Goal: Navigation & Orientation: Find specific page/section

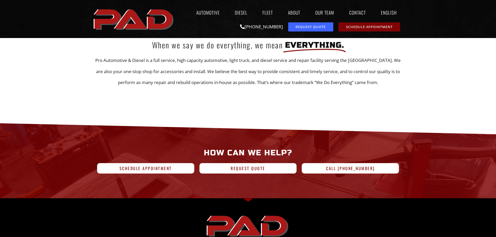
scroll to position [156, 0]
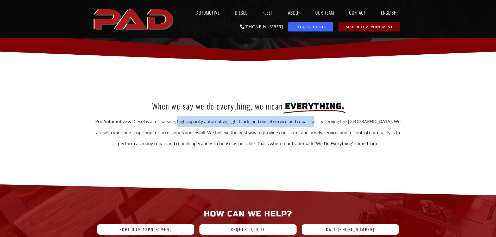
drag, startPoint x: 177, startPoint y: 122, endPoint x: 318, endPoint y: 124, distance: 140.9
click at [318, 124] on p "Pro Automotive & Diesel is a full service, high capacity automotive, light truc…" at bounding box center [248, 132] width 312 height 33
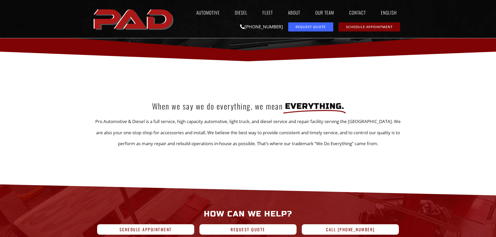
click at [156, 134] on p "Pro Automotive & Diesel is a full service, high capacity automotive, light truc…" at bounding box center [248, 132] width 312 height 33
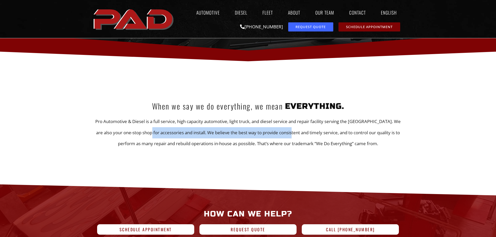
drag, startPoint x: 146, startPoint y: 134, endPoint x: 288, endPoint y: 134, distance: 142.4
click at [288, 134] on p "Pro Automotive & Diesel is a full service, high capacity automotive, light truc…" at bounding box center [248, 132] width 312 height 33
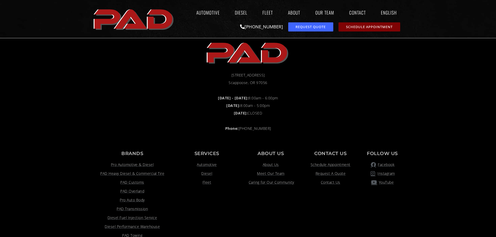
scroll to position [417, 0]
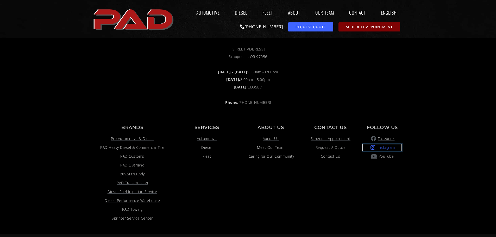
click at [386, 148] on span "Instagram" at bounding box center [385, 147] width 19 height 6
click at [326, 12] on link "Our Team" at bounding box center [324, 13] width 29 height 12
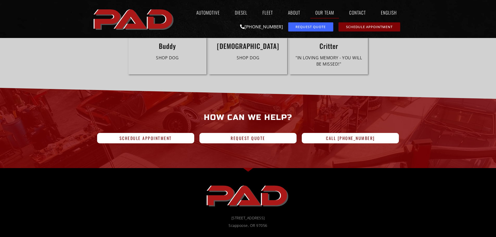
scroll to position [1588, 0]
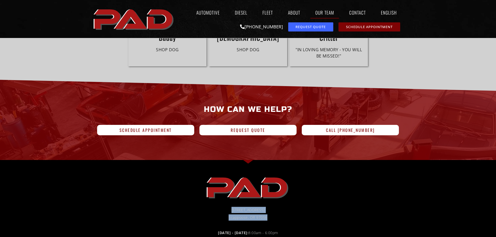
drag, startPoint x: 267, startPoint y: 188, endPoint x: 225, endPoint y: 183, distance: 42.4
click at [225, 207] on ul "50038 Columbia River Hwy Scappoose, OR 97056" at bounding box center [248, 214] width 307 height 14
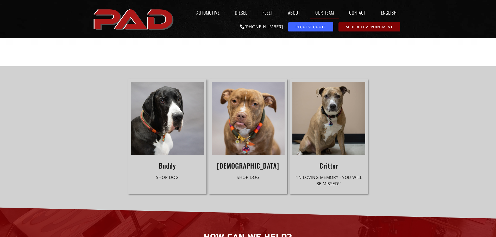
scroll to position [1458, 0]
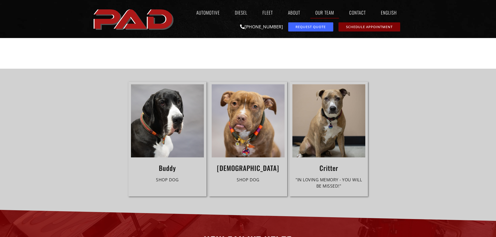
click at [486, 118] on div "Buddy Shop Dog Lady Shop Dog Critter "In Loving Memory - You Will Be Missed!"" at bounding box center [248, 139] width 496 height 141
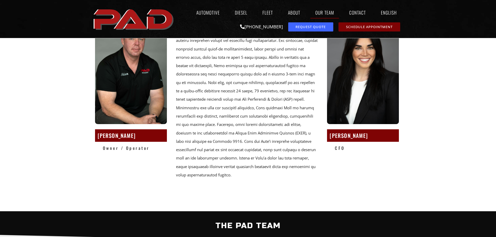
scroll to position [78, 0]
